Goal: Find specific page/section: Find specific page/section

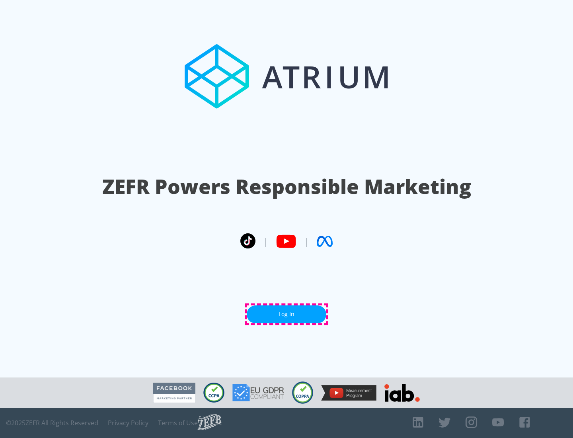
click at [286, 314] on link "Log In" at bounding box center [287, 314] width 80 height 18
